Goal: Navigation & Orientation: Find specific page/section

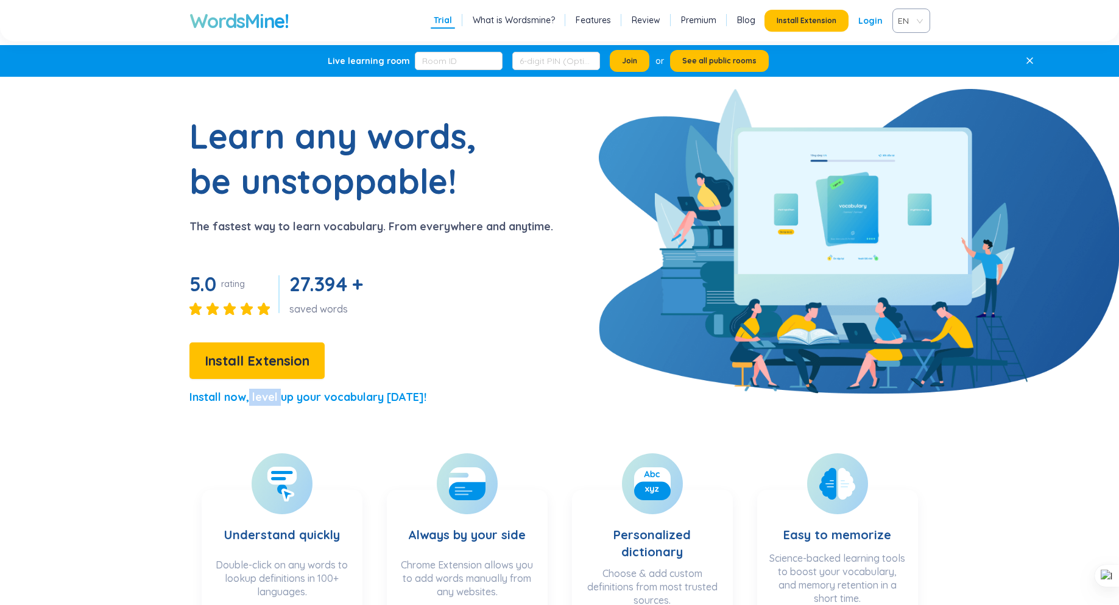
drag, startPoint x: 250, startPoint y: 396, endPoint x: 279, endPoint y: 396, distance: 29.2
click at [279, 396] on p "Install now, level up your vocabulary [DATE]!" at bounding box center [307, 396] width 237 height 17
click at [566, 345] on section "Learn any words, be unstoppable! The fastest way to learn vocabulary. From ever…" at bounding box center [559, 264] width 935 height 303
drag, startPoint x: 249, startPoint y: 401, endPoint x: 282, endPoint y: 398, distance: 33.0
click at [282, 398] on p "Install now, level up your vocabulary [DATE]!" at bounding box center [307, 396] width 237 height 17
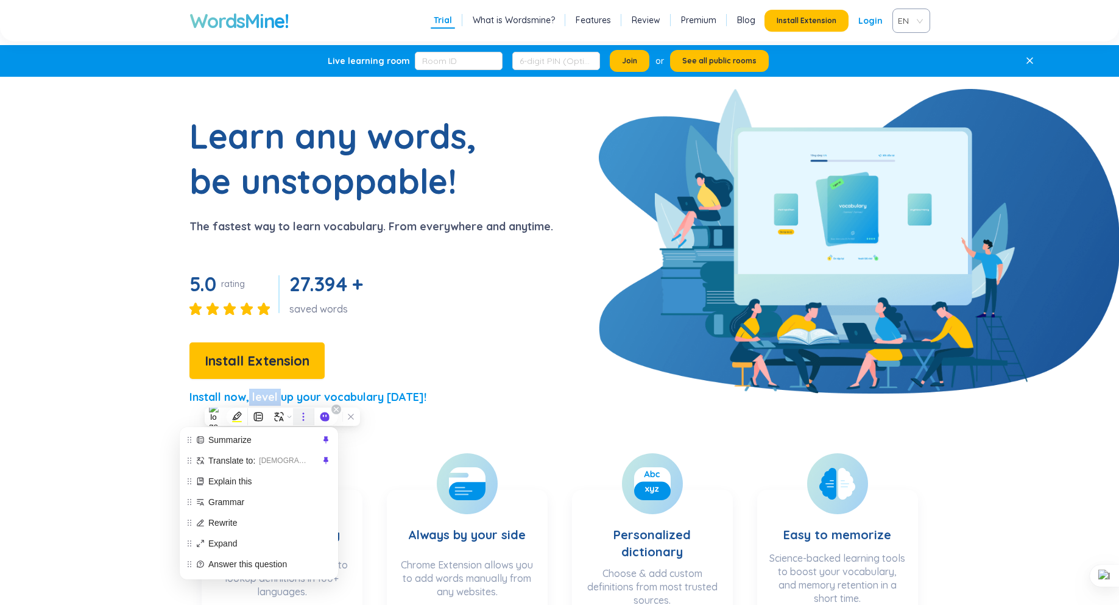
click at [306, 417] on icon at bounding box center [303, 416] width 11 height 11
click at [277, 463] on span "[DEMOGRAPHIC_DATA]" at bounding box center [283, 460] width 49 height 13
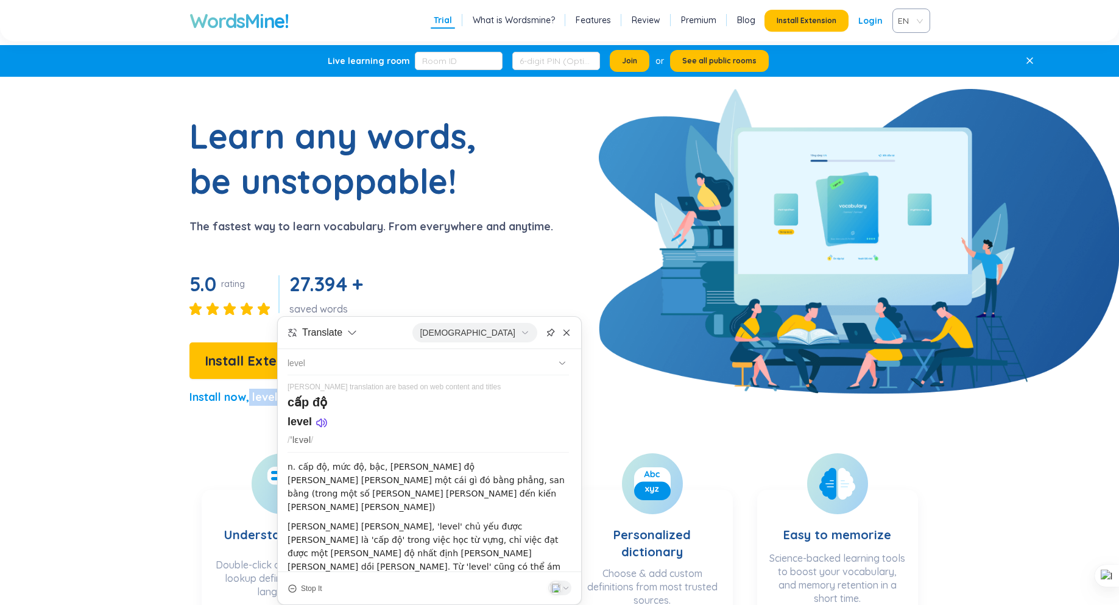
click at [209, 451] on section "Understand quickly Double-click on any words to lookup definitions in 100+ lang…" at bounding box center [559, 530] width 935 height 202
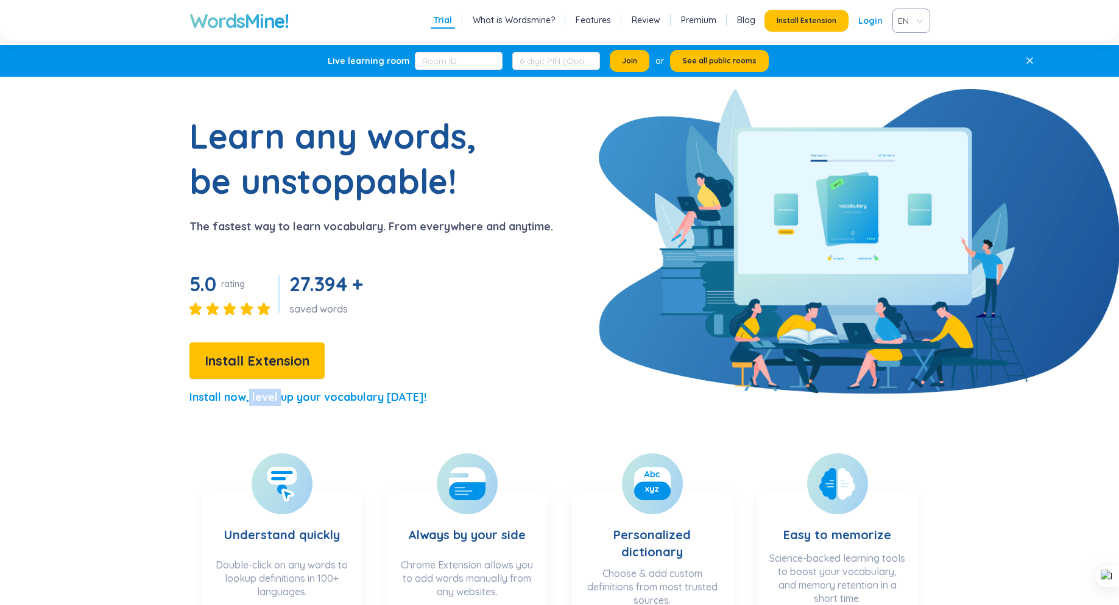
click at [249, 398] on p "Install now, level up your vocabulary [DATE]!" at bounding box center [307, 396] width 237 height 17
click at [321, 389] on p "Install now, level up your vocabulary [DATE]!" at bounding box center [307, 396] width 237 height 17
drag, startPoint x: 249, startPoint y: 399, endPoint x: 277, endPoint y: 398, distance: 28.1
click at [277, 398] on p "Install now, level up your vocabulary [DATE]!" at bounding box center [307, 396] width 237 height 17
click at [470, 304] on div "Learn any words, be unstoppable! The fastest way to learn vocabulary. From ever…" at bounding box center [322, 264] width 461 height 303
